Goal: Transaction & Acquisition: Book appointment/travel/reservation

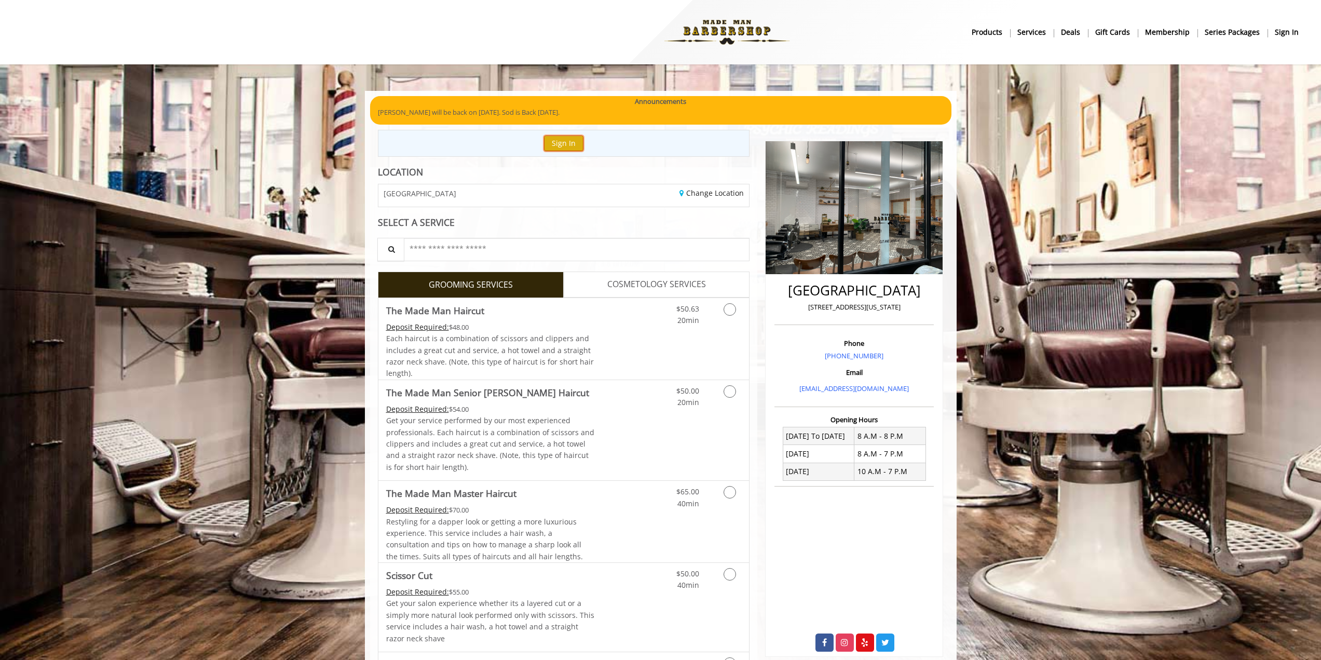
click at [572, 143] on button "Sign In" at bounding box center [563, 143] width 39 height 15
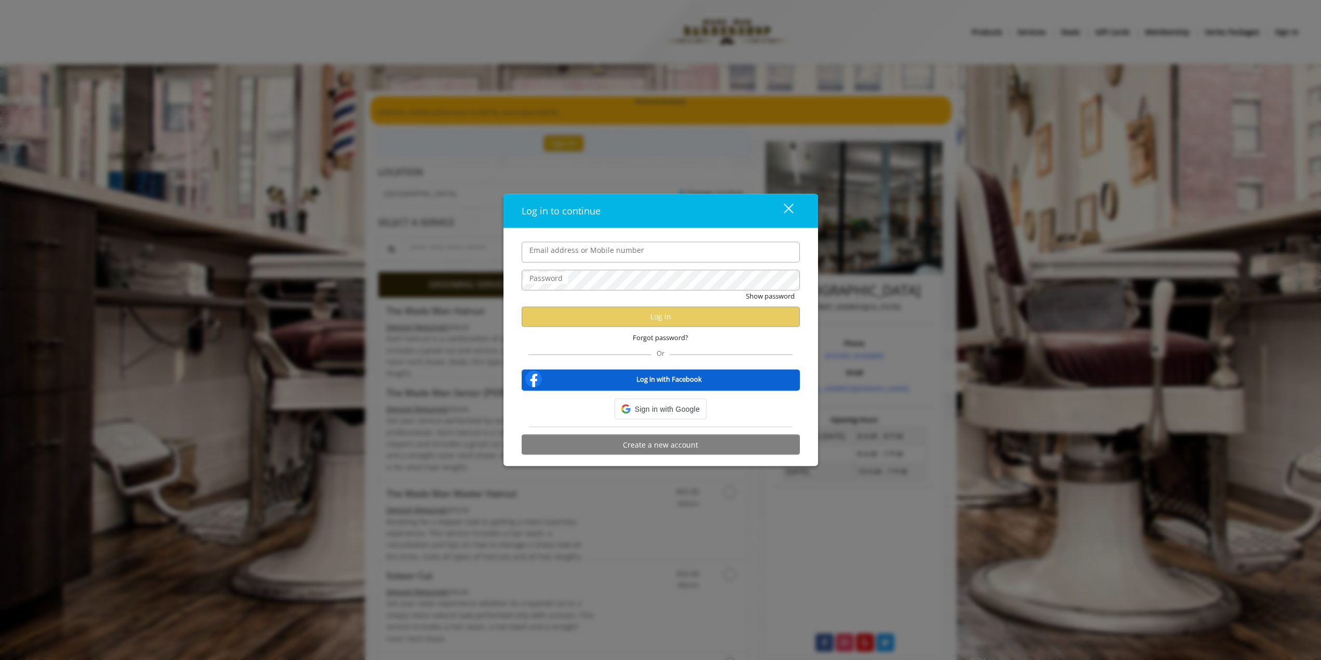
type input "**********"
click at [675, 314] on button "Log in" at bounding box center [661, 316] width 278 height 20
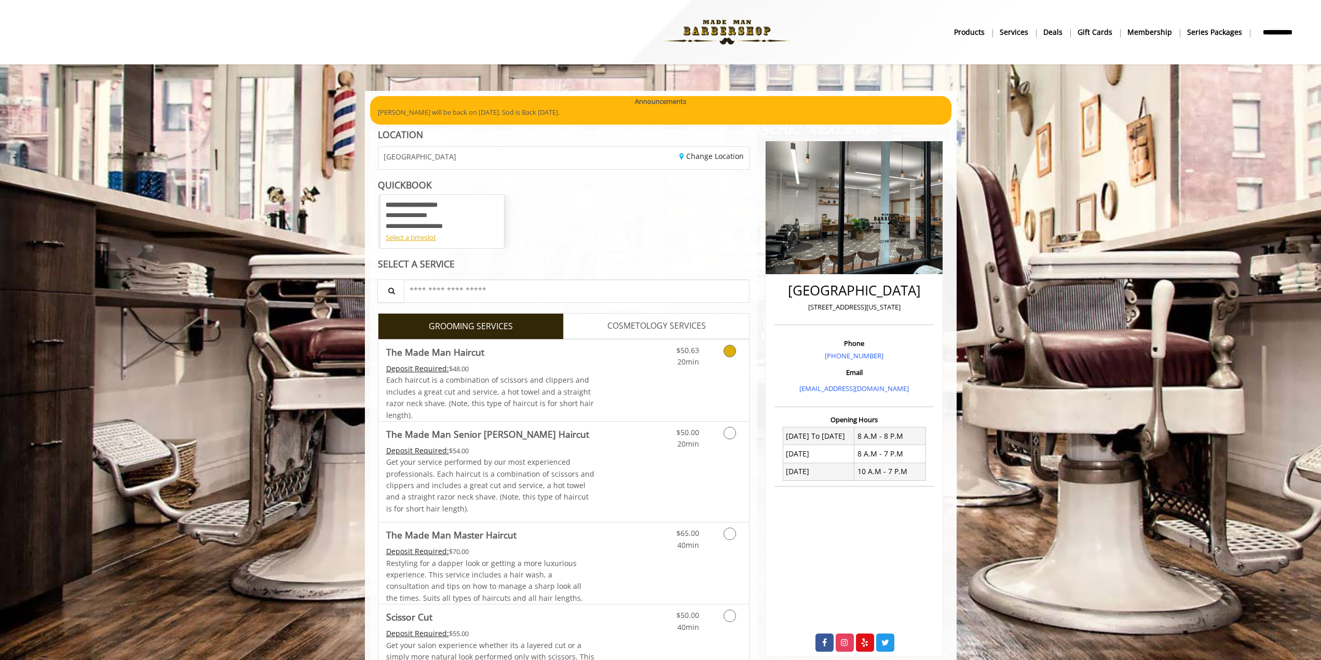
click at [726, 351] on icon "Grooming services" at bounding box center [730, 351] width 12 height 12
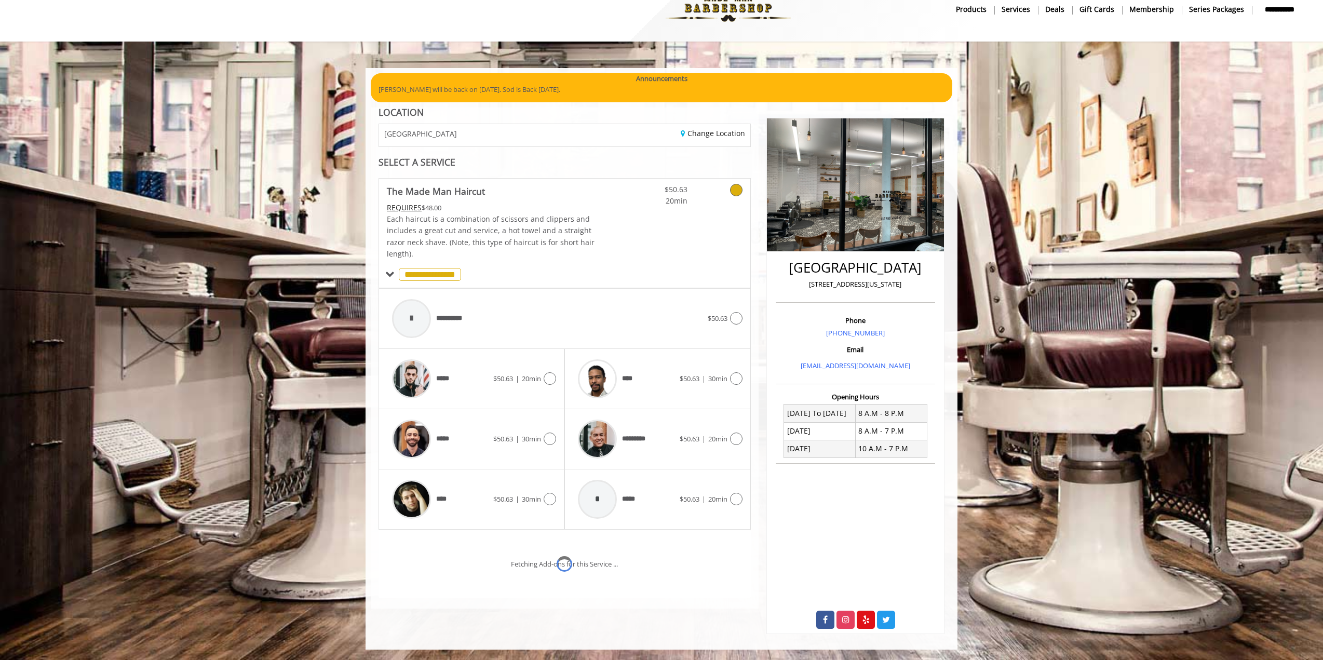
scroll to position [46, 0]
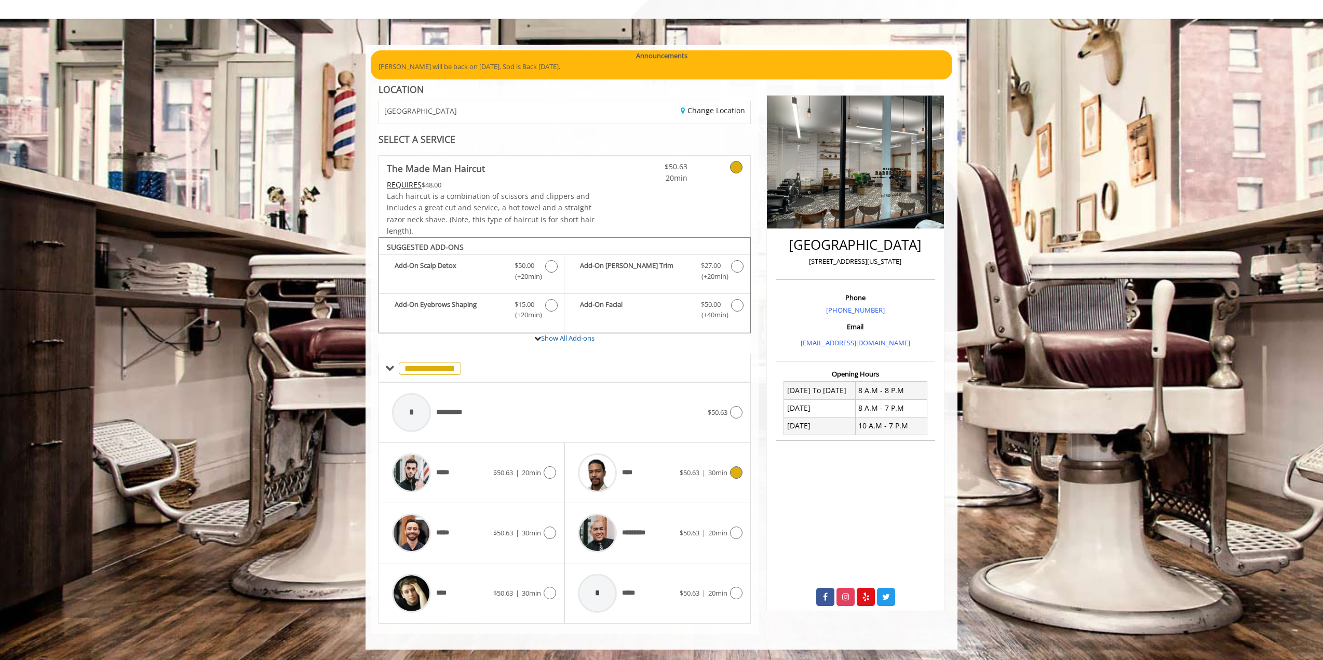
click at [610, 477] on img at bounding box center [597, 472] width 39 height 39
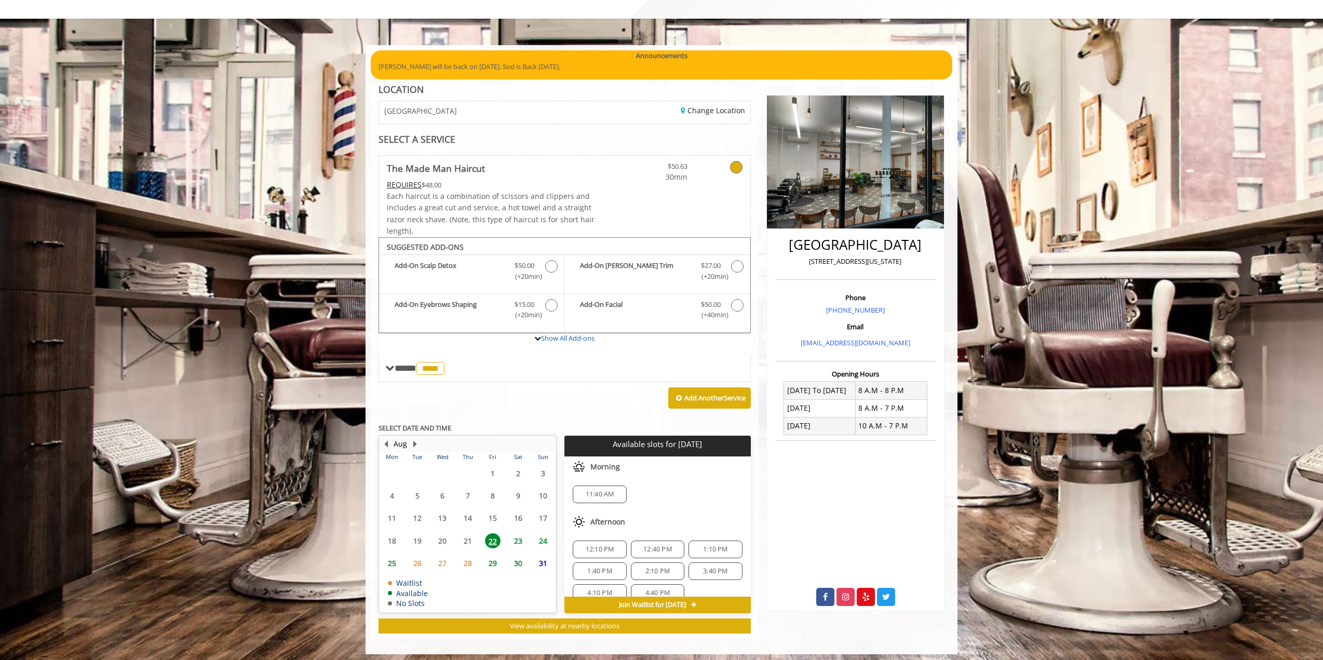
scroll to position [50, 0]
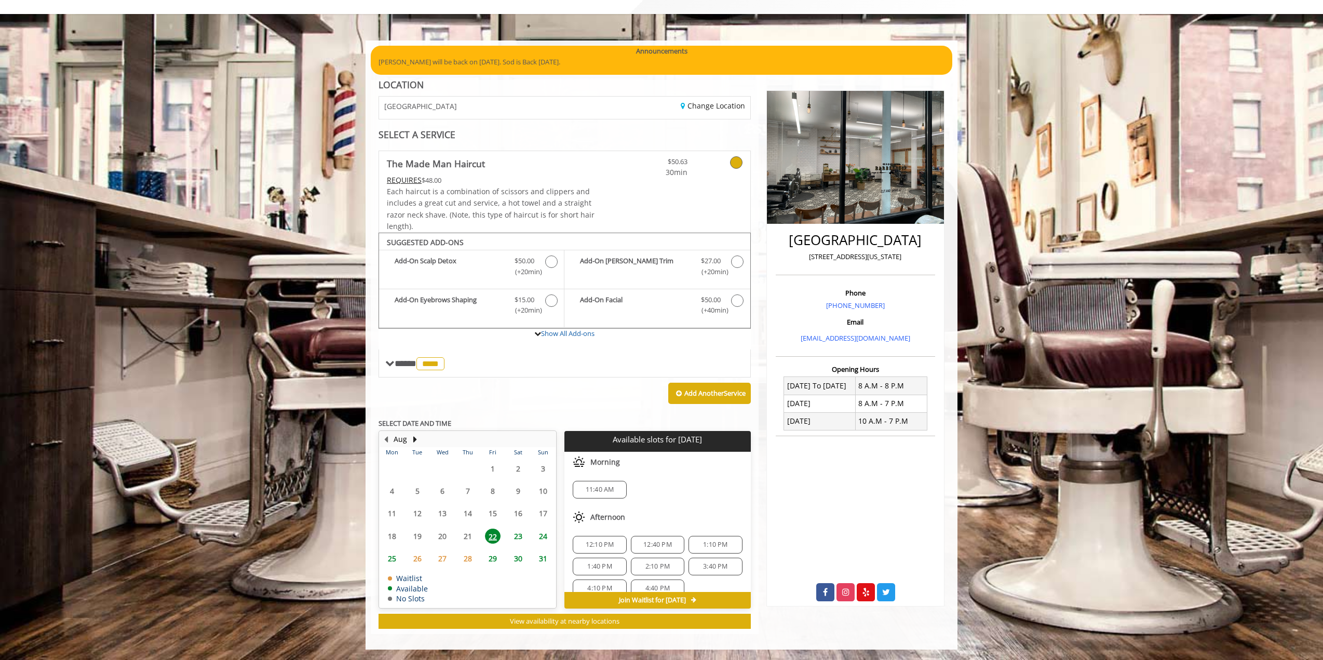
click at [518, 542] on span "23" at bounding box center [518, 536] width 16 height 15
click at [713, 497] on span "11:30 AM" at bounding box center [715, 494] width 29 height 8
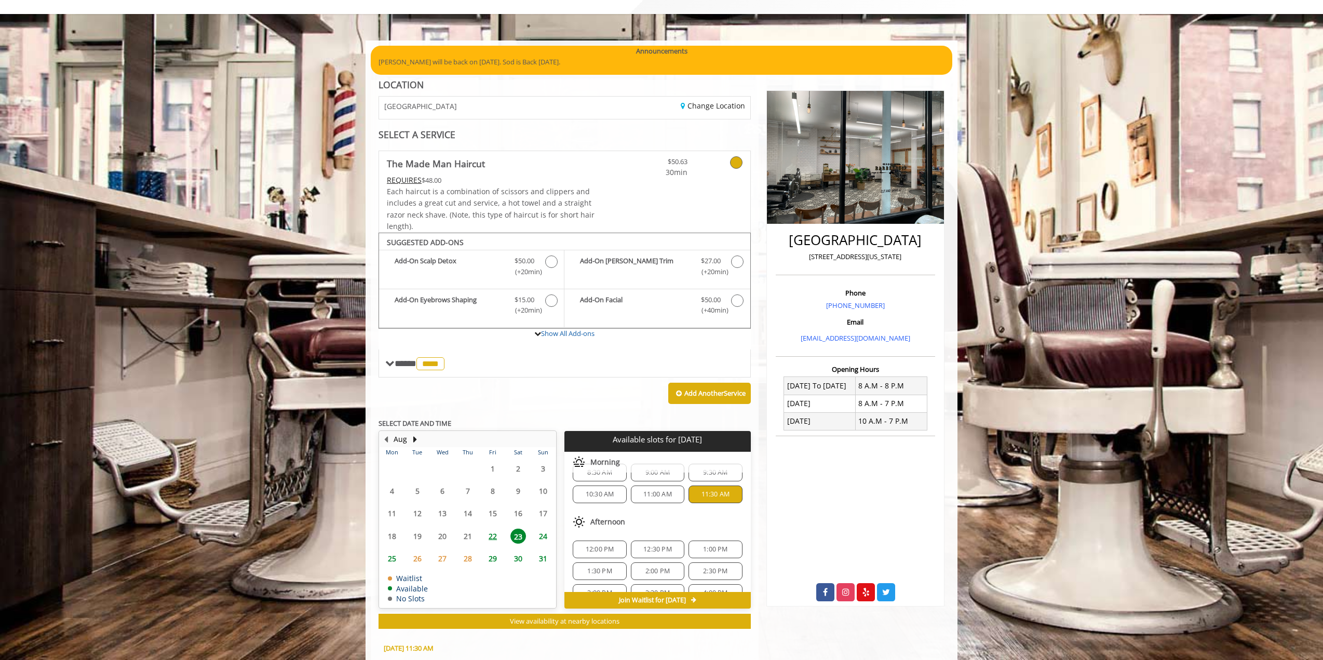
scroll to position [238, 0]
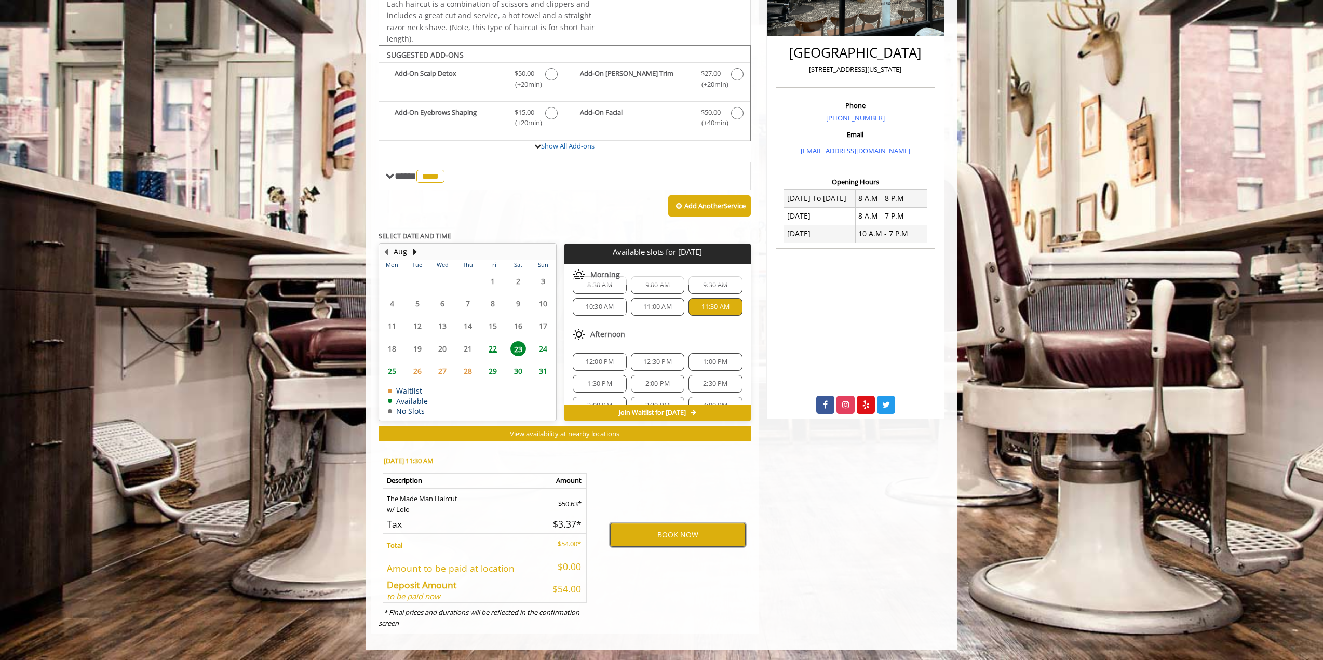
click at [696, 530] on button "BOOK NOW" at bounding box center [678, 535] width 136 height 24
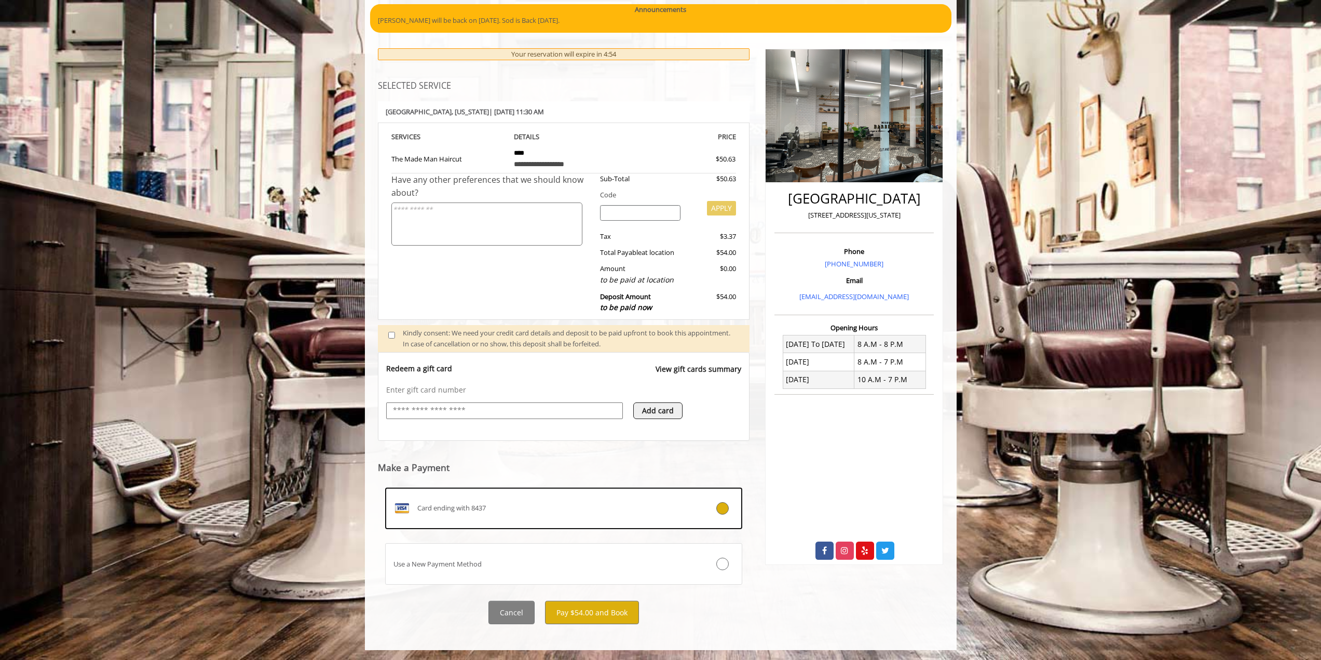
scroll to position [92, 0]
click at [588, 611] on button "Pay $54.00 and Book" at bounding box center [592, 611] width 94 height 23
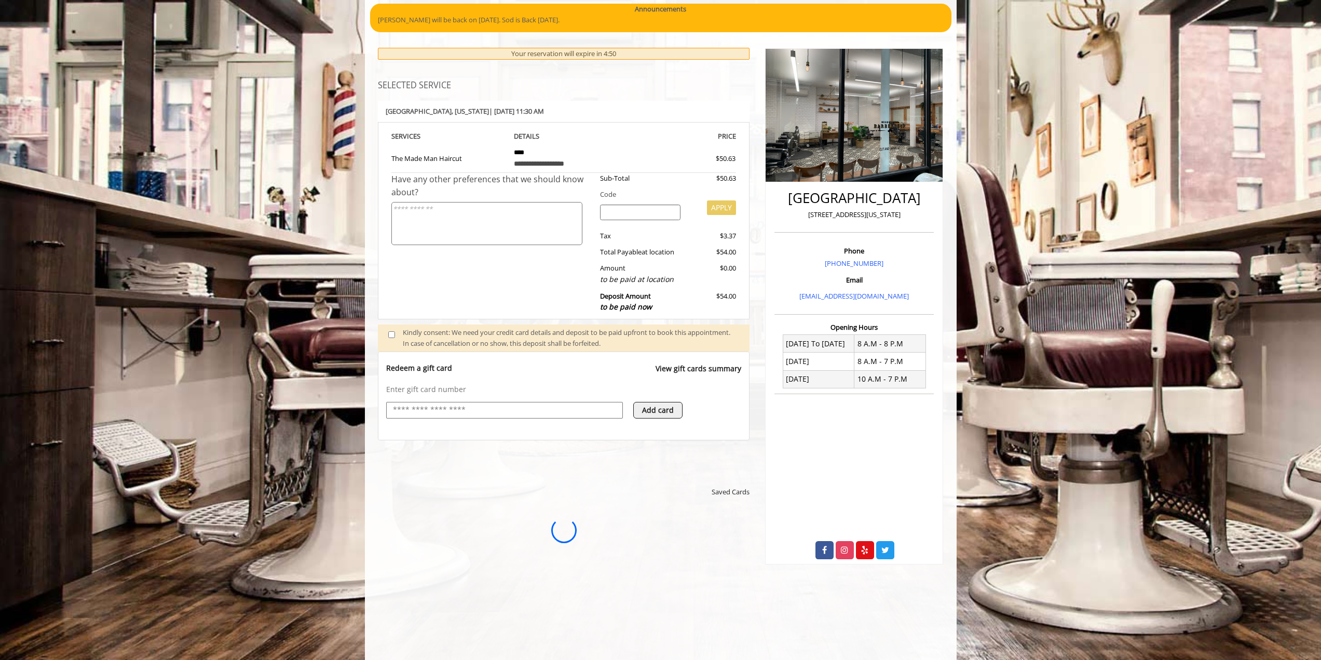
scroll to position [0, 0]
